Goal: Transaction & Acquisition: Purchase product/service

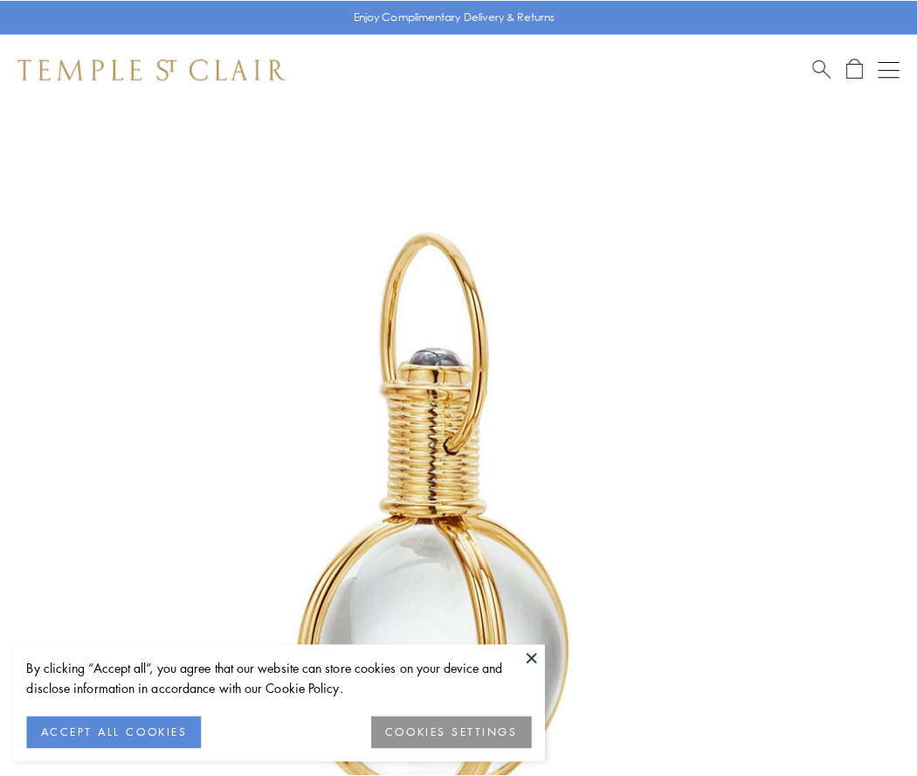
scroll to position [456, 0]
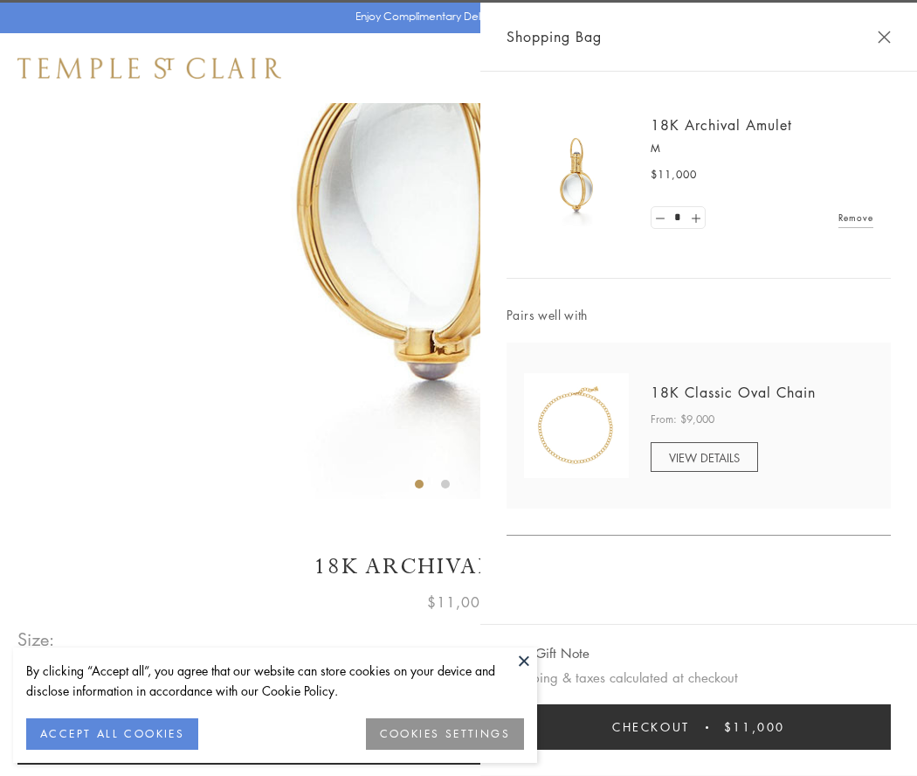
click at [699, 727] on button "Checkout $11,000" at bounding box center [699, 726] width 384 height 45
